Goal: Information Seeking & Learning: Learn about a topic

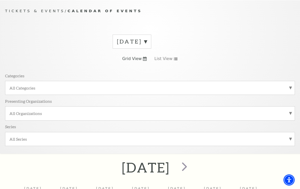
scroll to position [45, 0]
click at [288, 90] on label "All Categories" at bounding box center [149, 87] width 281 height 5
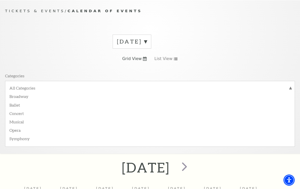
click at [16, 96] on label "Broadway" at bounding box center [149, 96] width 281 height 8
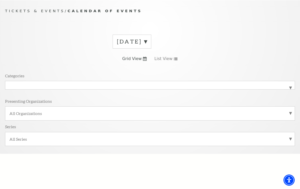
click at [290, 85] on label "Broadway" at bounding box center [149, 85] width 281 height 0
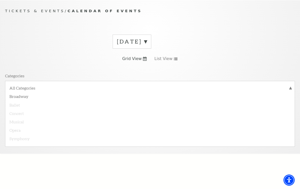
click at [15, 99] on label "Broadway" at bounding box center [149, 96] width 281 height 8
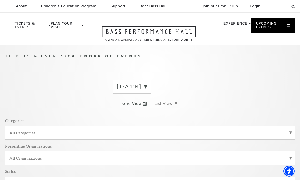
click at [115, 54] on span "Calendar of Events" at bounding box center [105, 56] width 74 height 4
click at [28, 56] on span "Tickets & Events" at bounding box center [35, 56] width 60 height 4
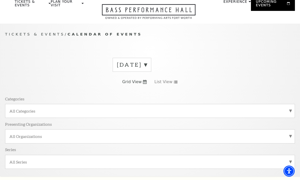
scroll to position [23, 0]
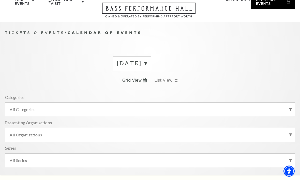
click at [147, 62] on label "[DATE]" at bounding box center [132, 63] width 30 height 8
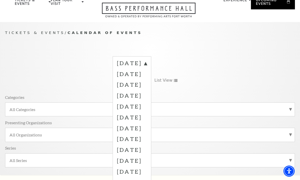
click at [147, 95] on label "December 2025" at bounding box center [132, 95] width 30 height 11
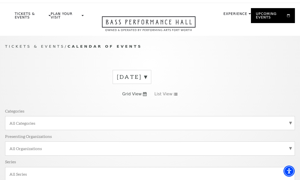
scroll to position [0, 0]
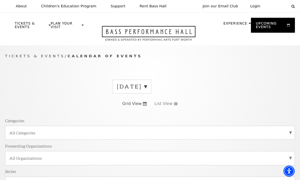
click at [147, 85] on label "December 2025" at bounding box center [132, 87] width 30 height 8
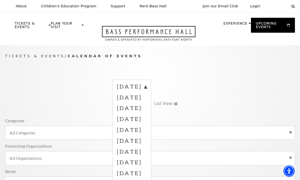
click at [147, 131] on label "January 2026" at bounding box center [132, 130] width 30 height 11
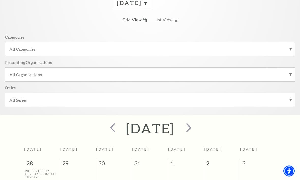
scroll to position [82, 0]
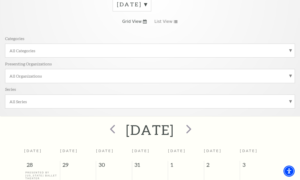
click at [289, 52] on label "All Categories" at bounding box center [149, 50] width 281 height 5
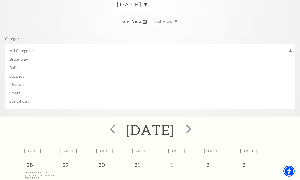
click at [25, 58] on label "Broadway" at bounding box center [149, 59] width 281 height 8
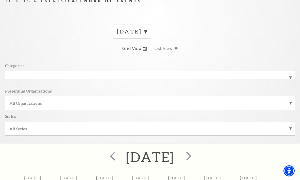
click at [147, 30] on label "January 2026" at bounding box center [132, 32] width 30 height 8
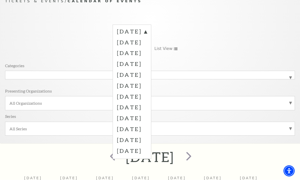
scroll to position [55, 0]
click at [147, 53] on label "November 2025" at bounding box center [132, 53] width 30 height 11
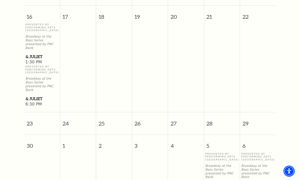
scroll to position [577, 0]
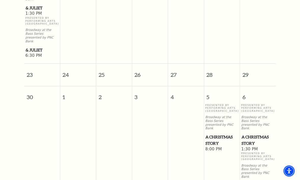
click at [252, 134] on span "A Christmas Story" at bounding box center [257, 140] width 33 height 12
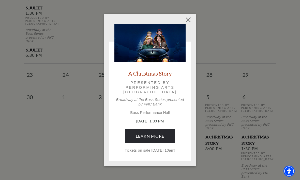
click at [190, 21] on button "Close" at bounding box center [189, 20] width 10 height 10
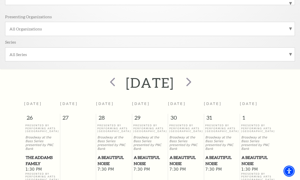
click at [196, 82] on span "next" at bounding box center [189, 82] width 14 height 14
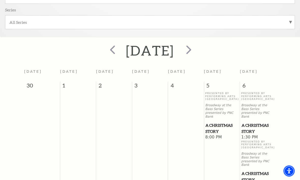
scroll to position [157, 0]
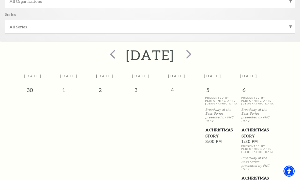
click at [196, 54] on span "next" at bounding box center [189, 54] width 14 height 14
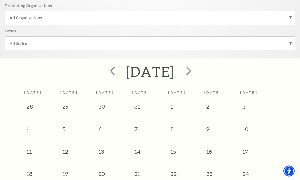
scroll to position [141, 0]
click at [196, 72] on span "next" at bounding box center [189, 71] width 14 height 14
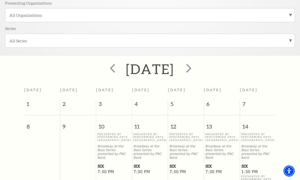
scroll to position [108, 0]
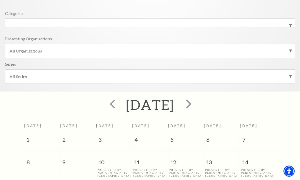
click at [196, 102] on span "next" at bounding box center [189, 104] width 14 height 14
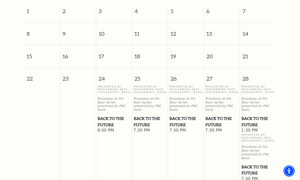
scroll to position [237, 0]
click at [257, 119] on span "Back to the Future" at bounding box center [257, 121] width 33 height 12
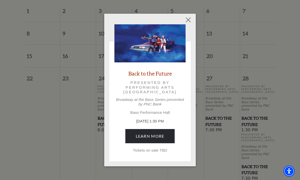
click at [189, 21] on button "Close" at bounding box center [189, 20] width 10 height 10
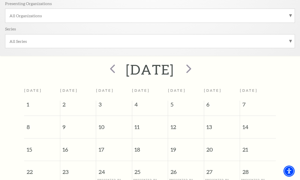
scroll to position [135, 0]
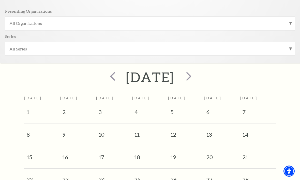
click at [196, 77] on span "next" at bounding box center [189, 76] width 14 height 14
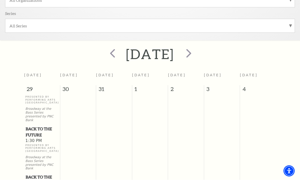
scroll to position [158, 0]
click at [196, 54] on span "next" at bounding box center [189, 53] width 14 height 14
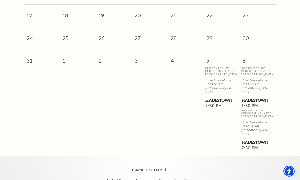
scroll to position [470, 0]
